Goal: Use online tool/utility

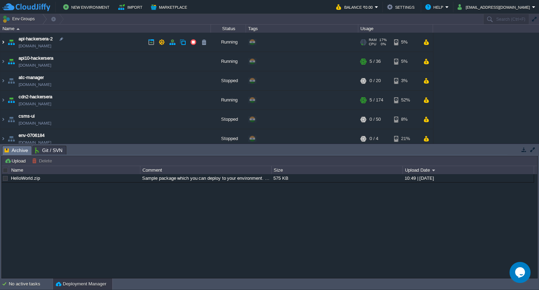
click at [5, 41] on img at bounding box center [3, 42] width 6 height 19
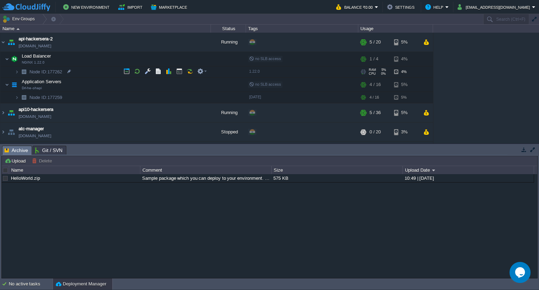
scroll to position [13, 0]
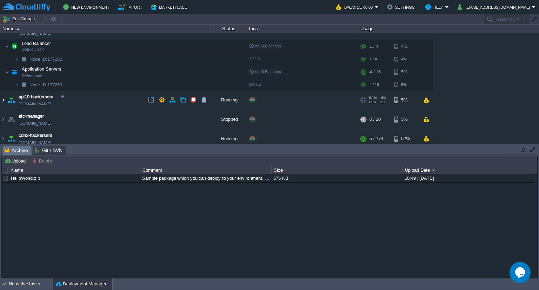
click at [3, 101] on img at bounding box center [3, 99] width 6 height 19
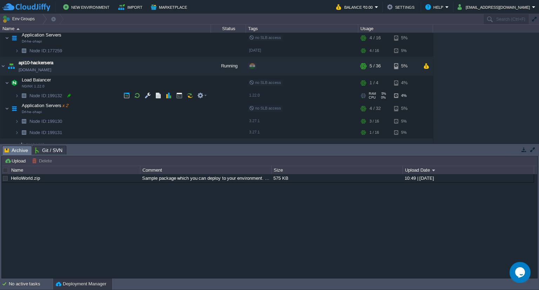
scroll to position [46, 0]
click at [176, 107] on button "button" at bounding box center [179, 108] width 6 height 6
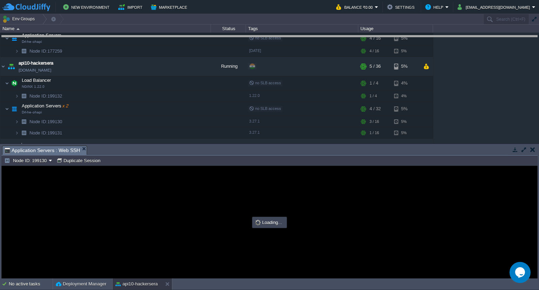
drag, startPoint x: 269, startPoint y: 149, endPoint x: 291, endPoint y: 39, distance: 111.7
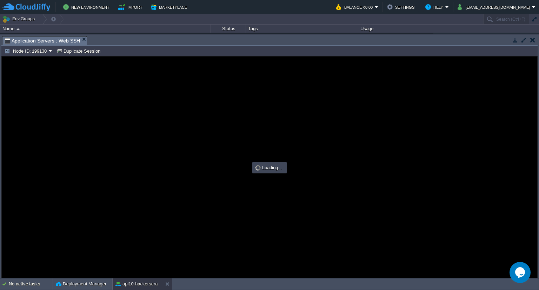
scroll to position [0, 0]
type input "#000000"
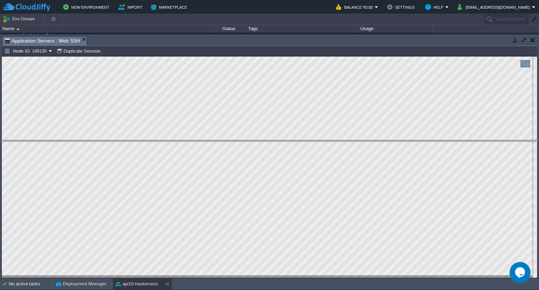
drag, startPoint x: 164, startPoint y: 39, endPoint x: 150, endPoint y: 145, distance: 106.8
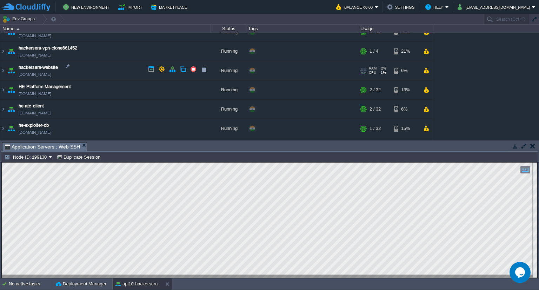
scroll to position [240, 0]
click at [4, 106] on img at bounding box center [3, 108] width 6 height 19
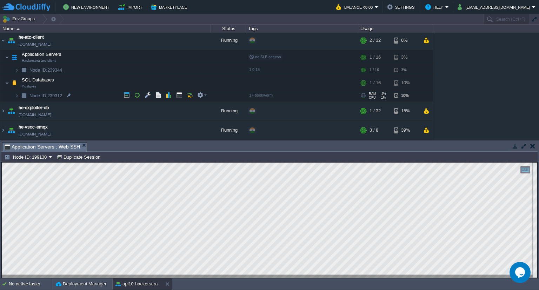
scroll to position [306, 0]
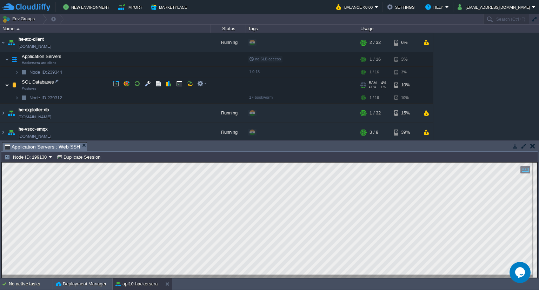
click at [5, 83] on img at bounding box center [7, 85] width 4 height 14
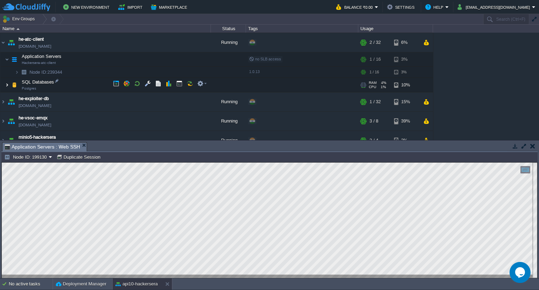
click at [6, 83] on img at bounding box center [7, 85] width 4 height 14
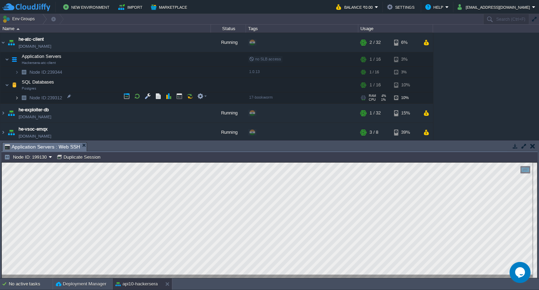
click at [18, 94] on img at bounding box center [17, 97] width 4 height 11
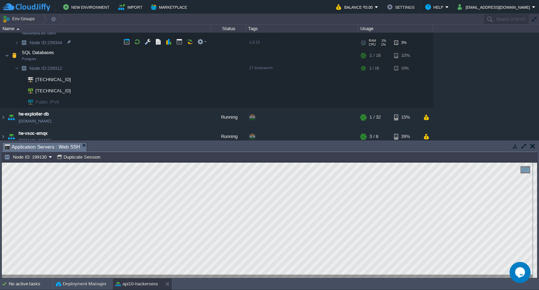
scroll to position [285, 0]
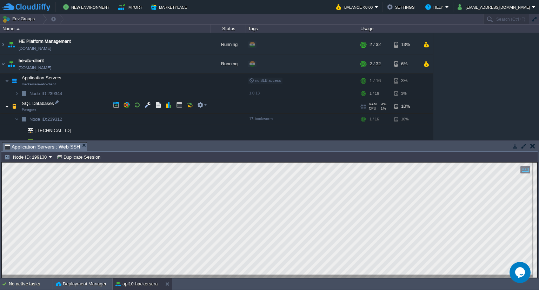
click at [8, 107] on img at bounding box center [7, 106] width 4 height 14
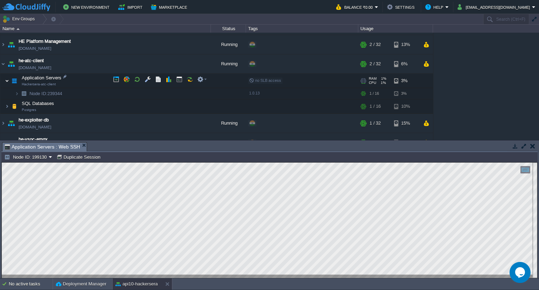
click at [7, 78] on img at bounding box center [7, 81] width 4 height 14
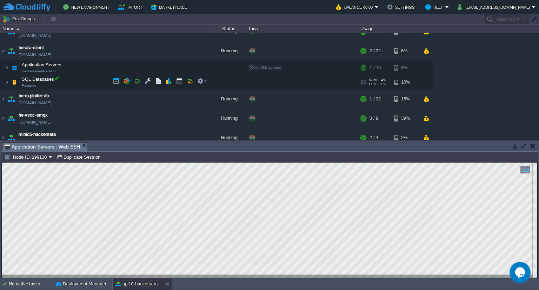
scroll to position [271, 0]
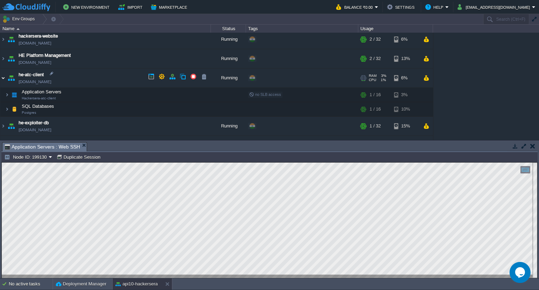
click at [5, 77] on img at bounding box center [3, 77] width 6 height 19
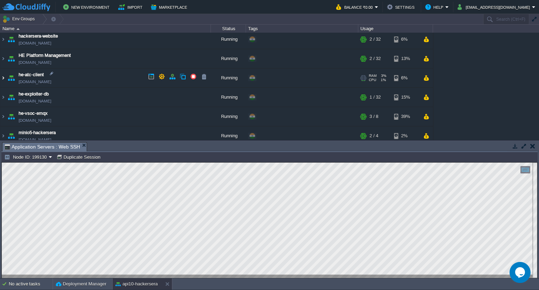
click at [4, 76] on img at bounding box center [3, 77] width 6 height 19
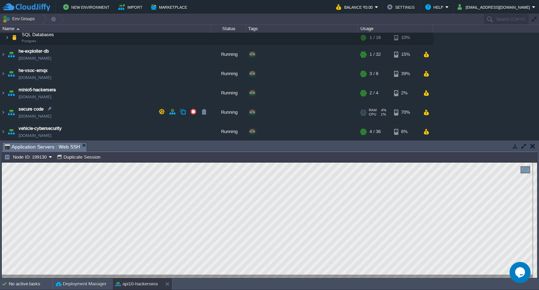
scroll to position [342, 0]
click at [4, 111] on img at bounding box center [3, 112] width 6 height 19
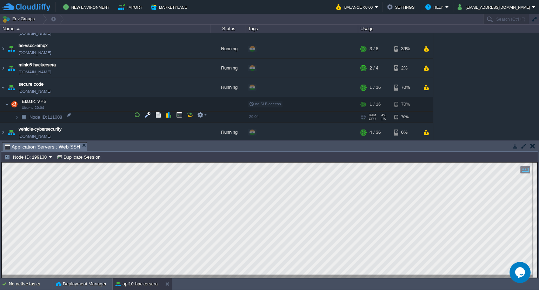
scroll to position [367, 0]
click at [4, 100] on img at bounding box center [2, 100] width 5 height 6
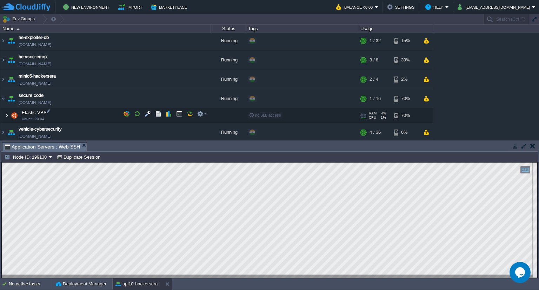
click at [5, 115] on img at bounding box center [7, 115] width 4 height 14
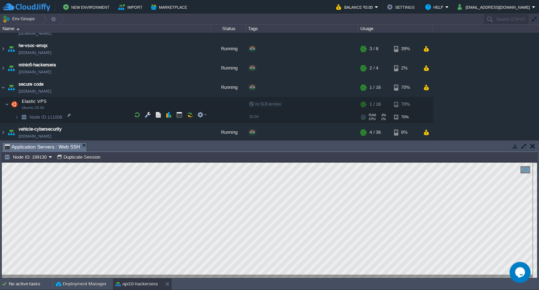
scroll to position [367, 0]
click at [19, 115] on img at bounding box center [24, 117] width 10 height 11
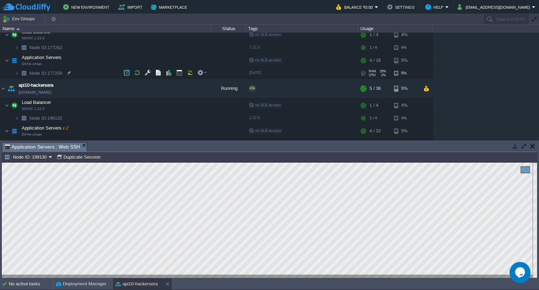
scroll to position [25, 0]
click at [17, 117] on img at bounding box center [17, 117] width 4 height 11
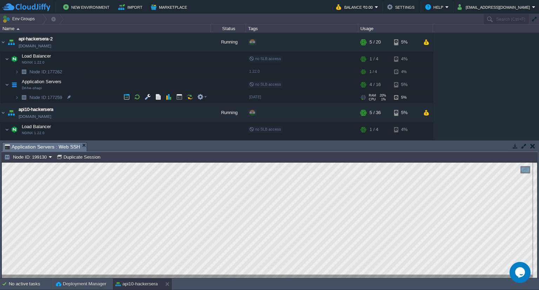
scroll to position [0, 0]
click at [10, 55] on img at bounding box center [14, 59] width 10 height 14
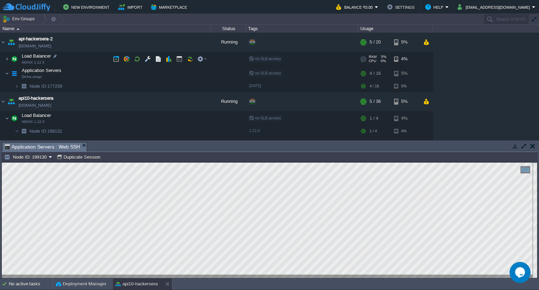
click at [10, 55] on img at bounding box center [14, 59] width 10 height 14
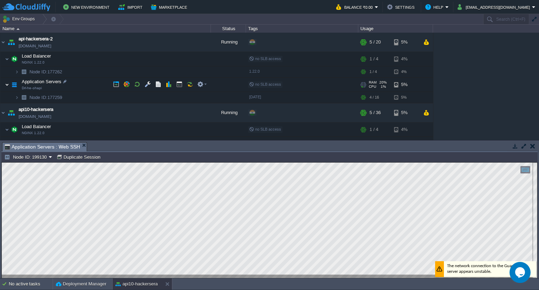
click at [5, 85] on img at bounding box center [7, 85] width 4 height 14
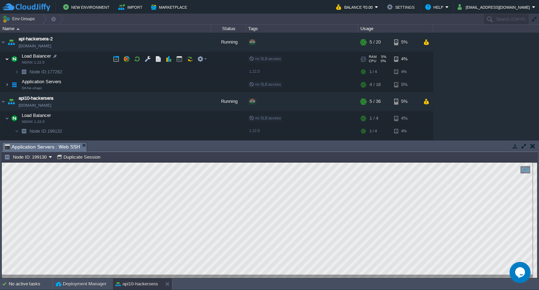
click at [6, 59] on img at bounding box center [7, 59] width 4 height 14
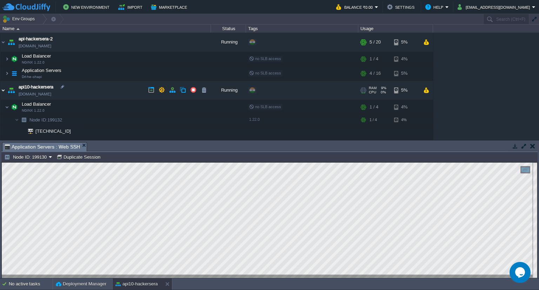
click at [4, 90] on img at bounding box center [3, 90] width 6 height 19
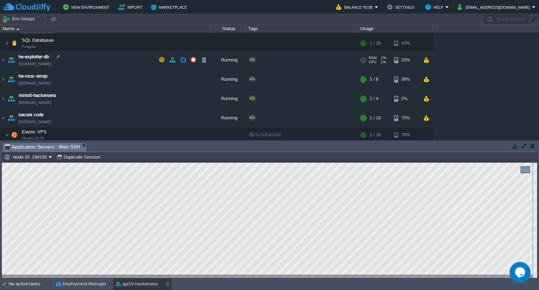
scroll to position [251, 0]
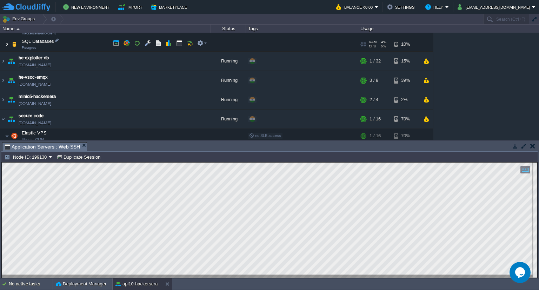
click at [7, 45] on img at bounding box center [7, 44] width 4 height 14
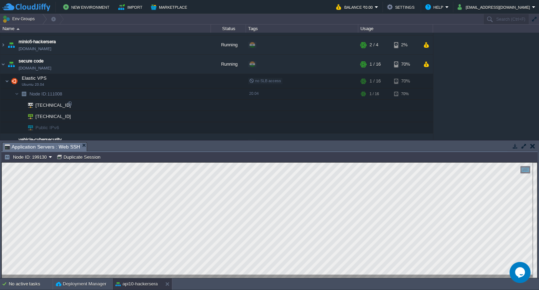
scroll to position [361, 0]
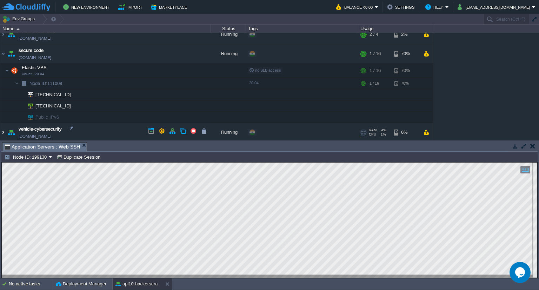
click at [5, 128] on img at bounding box center [3, 132] width 6 height 19
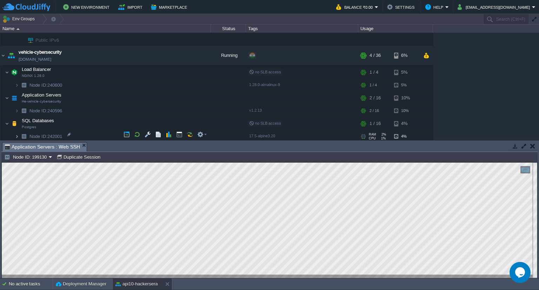
click at [17, 133] on img at bounding box center [17, 137] width 4 height 11
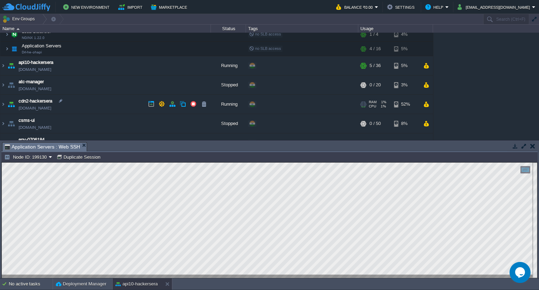
scroll to position [0, 0]
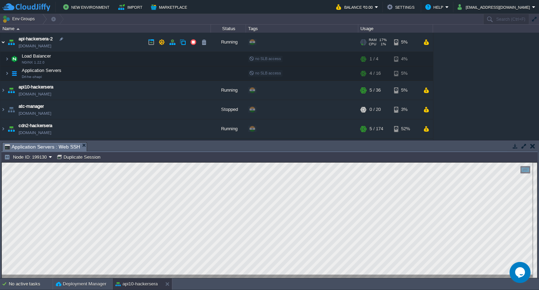
click at [4, 42] on img at bounding box center [3, 42] width 6 height 19
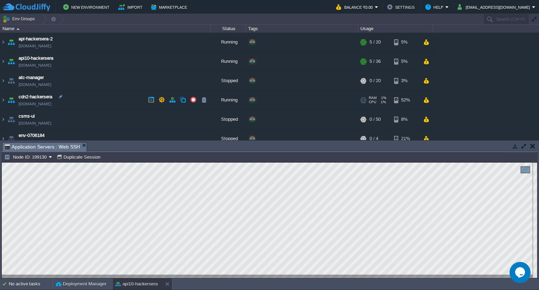
scroll to position [47, 0]
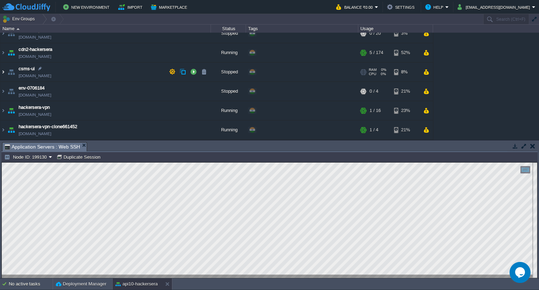
click at [5, 72] on img at bounding box center [3, 71] width 6 height 19
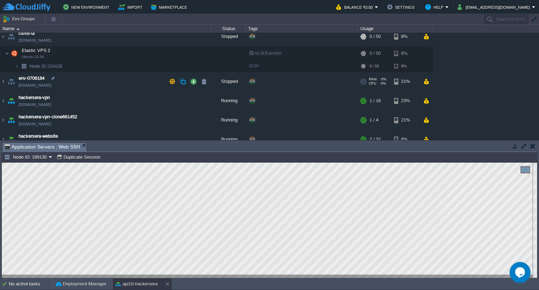
scroll to position [82, 0]
click at [4, 80] on img at bounding box center [3, 81] width 6 height 19
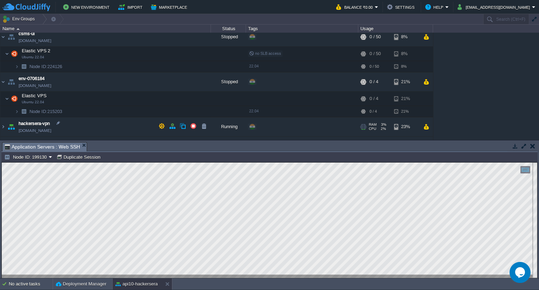
scroll to position [143, 0]
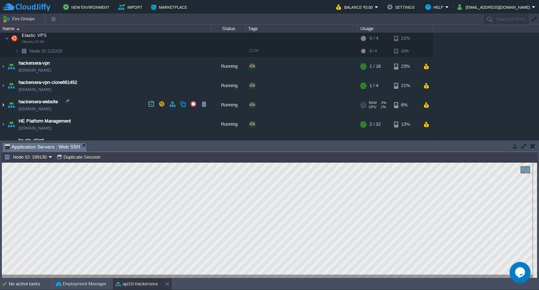
click at [4, 103] on img at bounding box center [3, 104] width 6 height 19
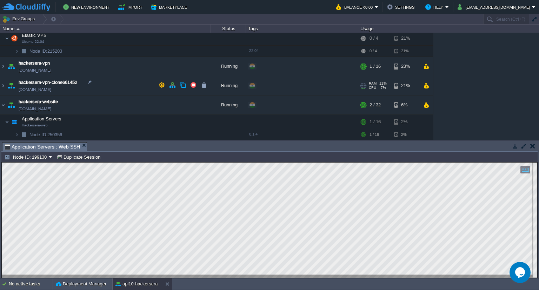
scroll to position [214, 0]
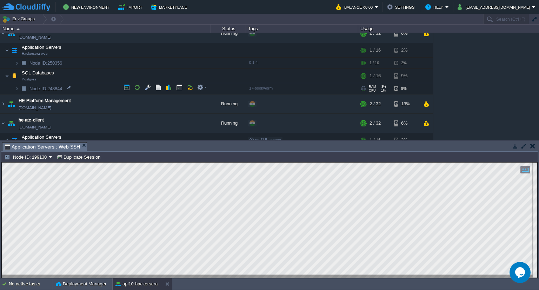
click at [20, 85] on img at bounding box center [24, 88] width 10 height 11
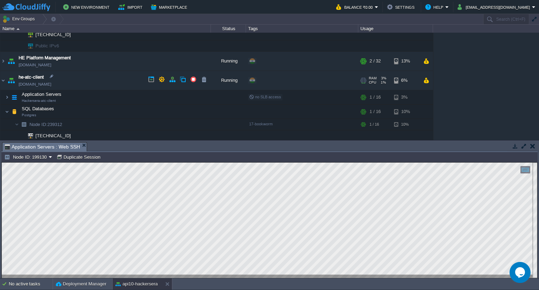
scroll to position [252, 0]
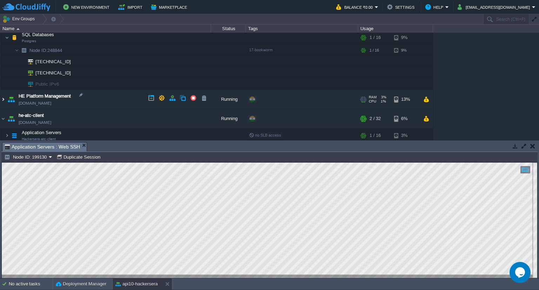
click at [5, 97] on img at bounding box center [3, 99] width 6 height 19
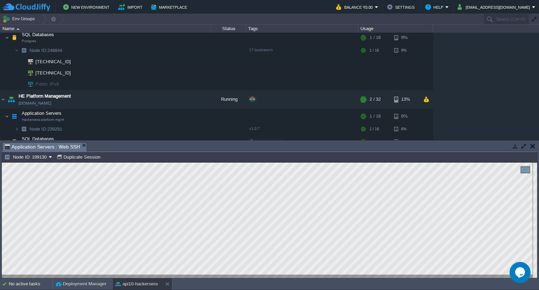
scroll to position [340, 0]
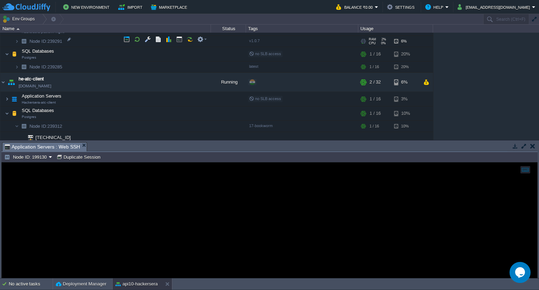
click at [348, 39] on div "v1.0.7" at bounding box center [302, 41] width 110 height 11
